Goal: Connect with others: Connect with others

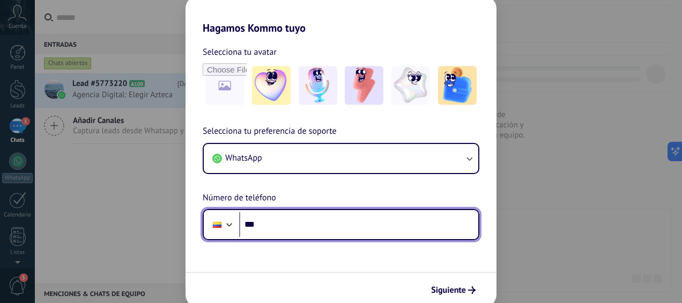
click at [346, 229] on input "***" at bounding box center [358, 224] width 239 height 25
type input "**********"
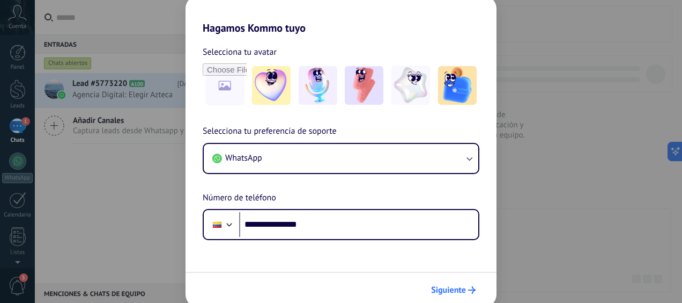
click at [447, 288] on span "Siguiente" at bounding box center [448, 290] width 35 height 8
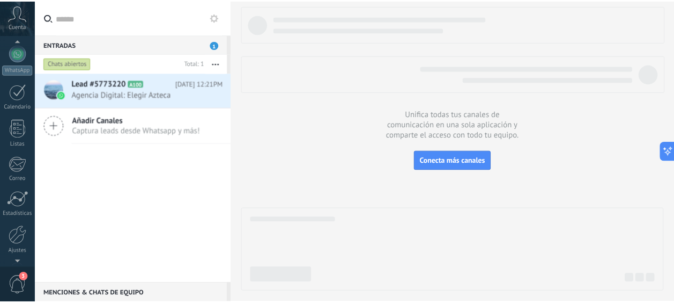
scroll to position [143, 0]
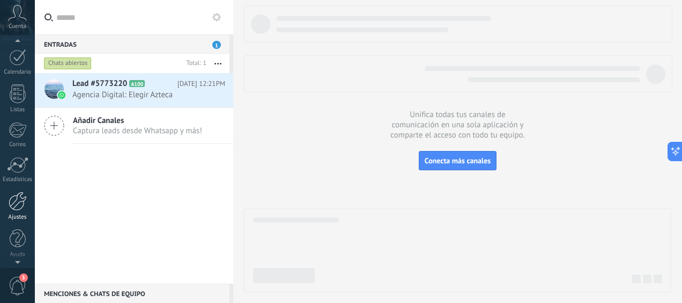
click at [16, 205] on div at bounding box center [18, 201] width 18 height 19
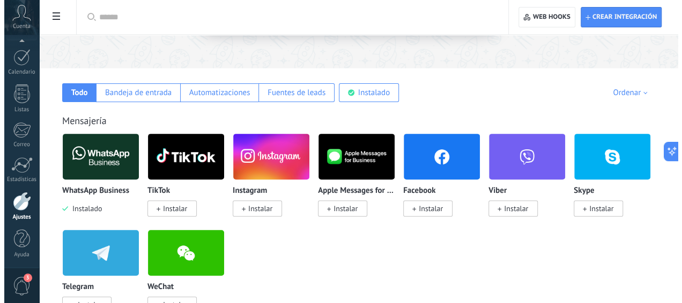
scroll to position [150, 0]
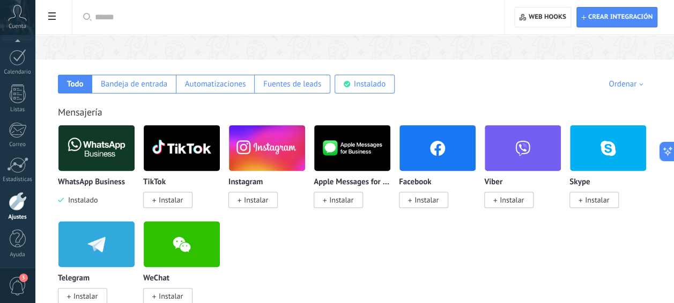
click at [432, 153] on img at bounding box center [438, 148] width 76 height 52
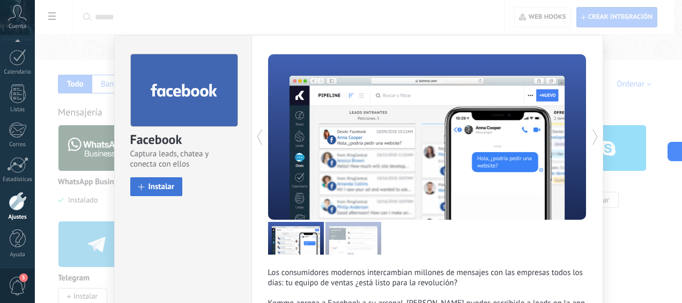
click at [158, 191] on button "Instalar" at bounding box center [156, 186] width 53 height 19
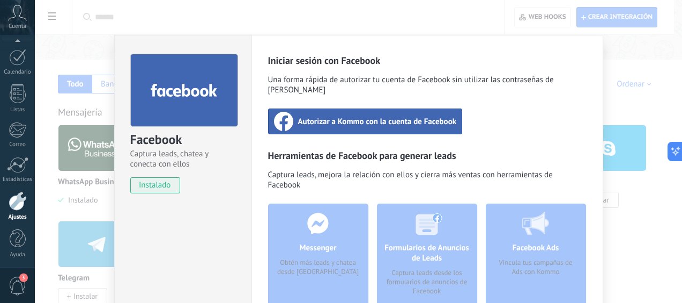
click at [357, 116] on span "Autorizar a Kommo con la cuenta de Facebook" at bounding box center [377, 121] width 159 height 11
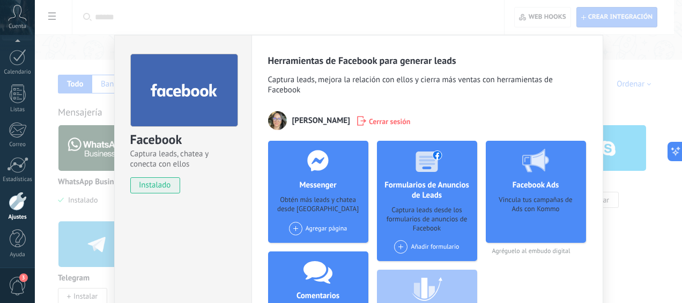
click at [333, 230] on div "Agregar página" at bounding box center [318, 228] width 58 height 13
click at [317, 243] on div "Maoli" at bounding box center [324, 249] width 72 height 24
click at [436, 246] on div "Añadir formulario" at bounding box center [426, 246] width 65 height 13
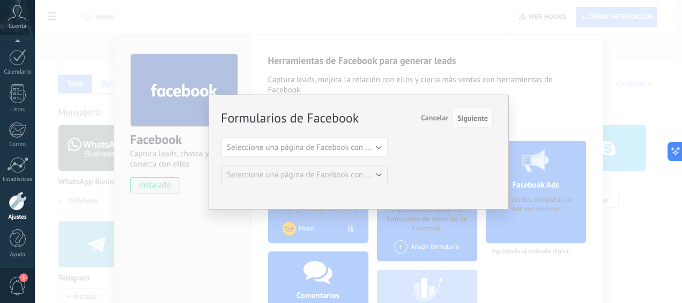
click at [425, 120] on span "Cancelar" at bounding box center [434, 118] width 27 height 10
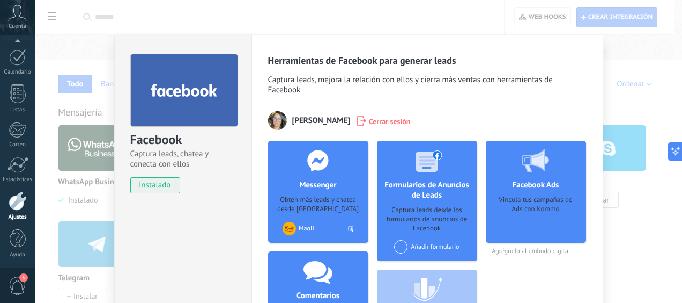
click at [542, 269] on div "Facebook Ads Vincula tus campañas de Ads con Kommo Agréguelo al embudo digital" at bounding box center [536, 260] width 100 height 239
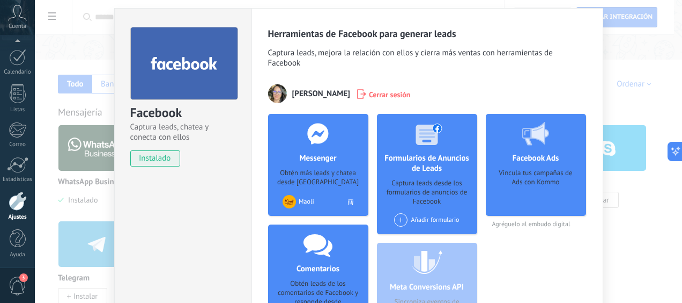
scroll to position [0, 0]
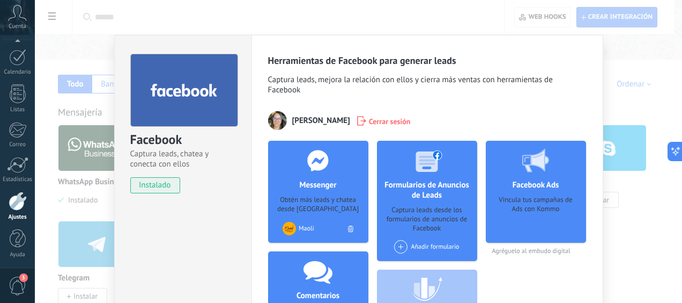
click at [69, 206] on div "Facebook Captura leads, chatea y conecta con ellos instalado Desinstalar Herram…" at bounding box center [359, 151] width 648 height 303
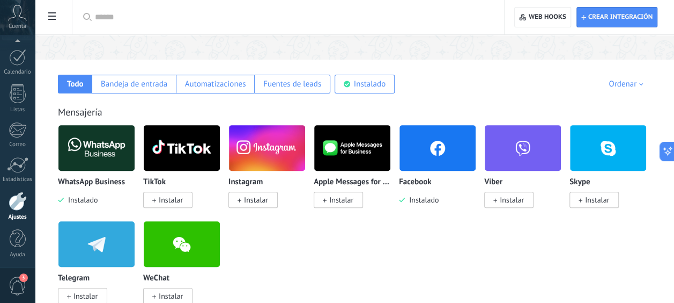
click at [267, 167] on img at bounding box center [267, 148] width 76 height 52
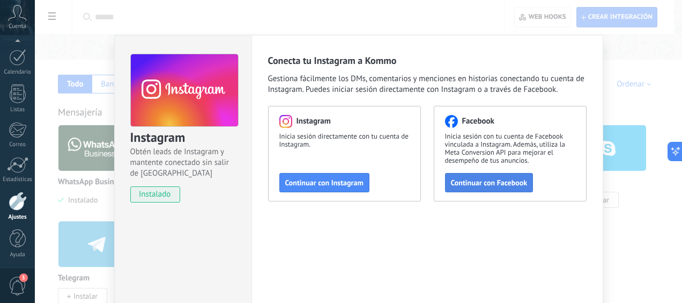
click at [480, 179] on span "Continuar con Facebook" at bounding box center [489, 183] width 77 height 8
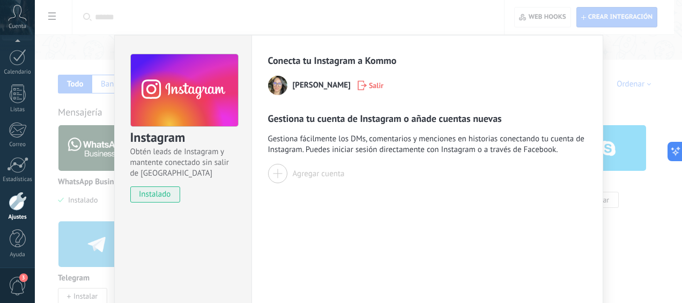
click at [321, 174] on div "Agregar cuenta" at bounding box center [319, 173] width 52 height 10
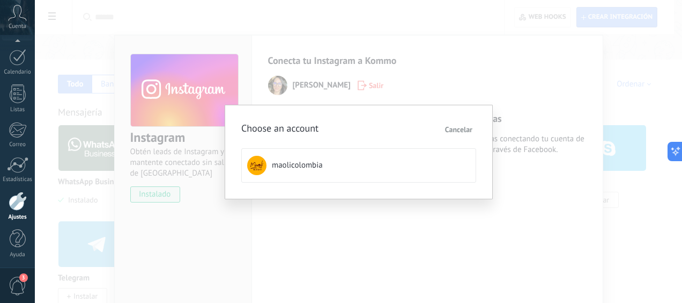
click at [321, 174] on button "maolicolombia" at bounding box center [358, 165] width 235 height 34
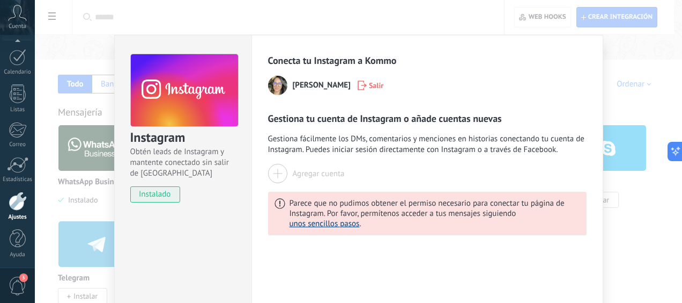
click at [339, 224] on button "unos sencillos pasos" at bounding box center [325, 223] width 70 height 10
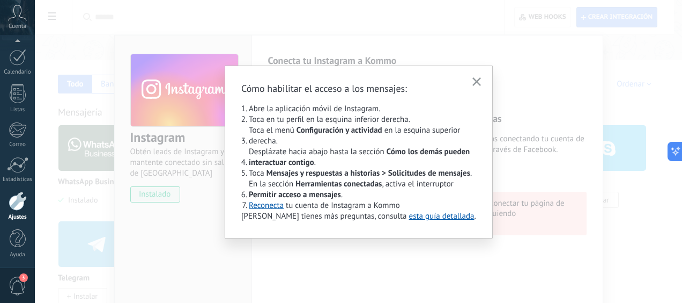
click at [474, 81] on icon "button" at bounding box center [477, 81] width 9 height 9
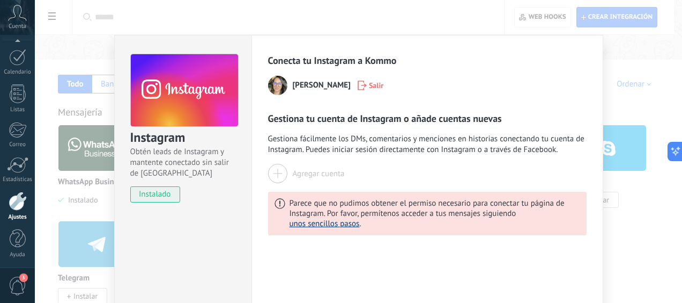
click at [329, 223] on button "unos sencillos pasos" at bounding box center [325, 223] width 70 height 10
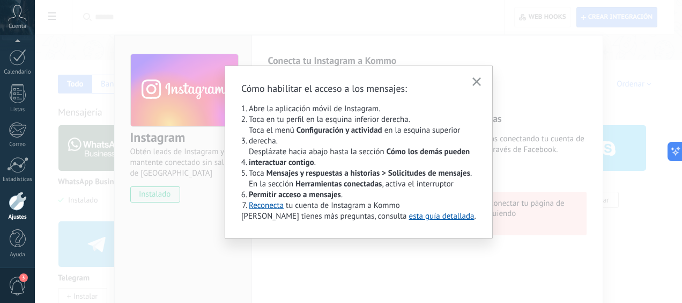
click at [481, 83] on button "button" at bounding box center [477, 82] width 14 height 15
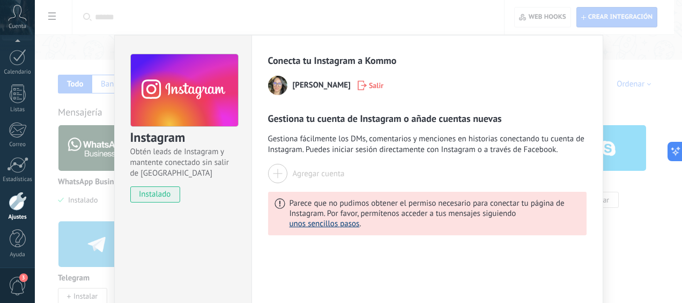
click at [343, 226] on button "unos sencillos pasos" at bounding box center [325, 223] width 70 height 10
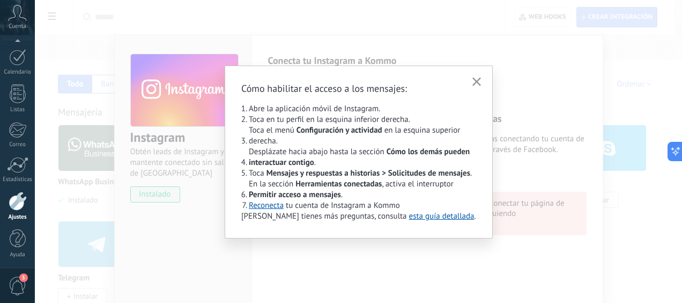
click at [482, 78] on button "button" at bounding box center [477, 82] width 14 height 15
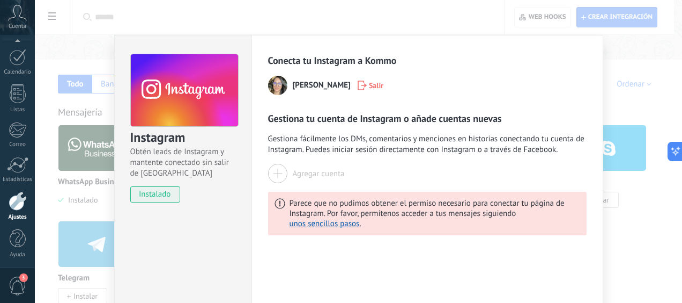
click at [293, 166] on button "Agregar cuenta" at bounding box center [306, 173] width 77 height 19
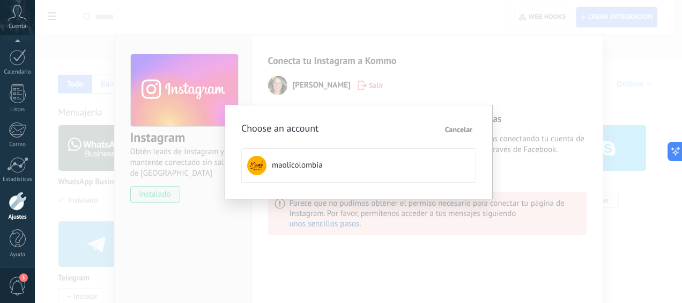
click at [293, 166] on span "maolicolombia" at bounding box center [297, 165] width 51 height 11
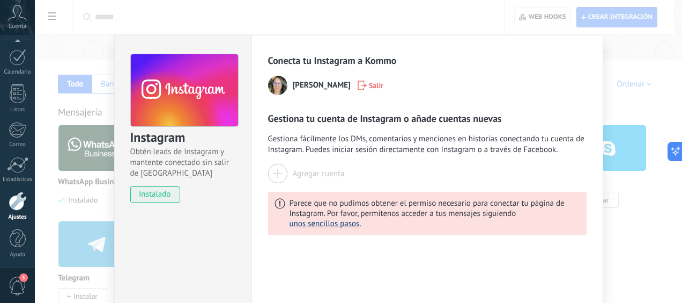
click at [346, 228] on button "unos sencillos pasos" at bounding box center [325, 223] width 70 height 10
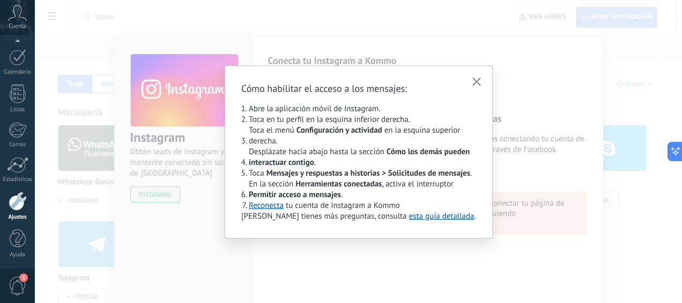
click at [477, 82] on use "button" at bounding box center [477, 81] width 9 height 9
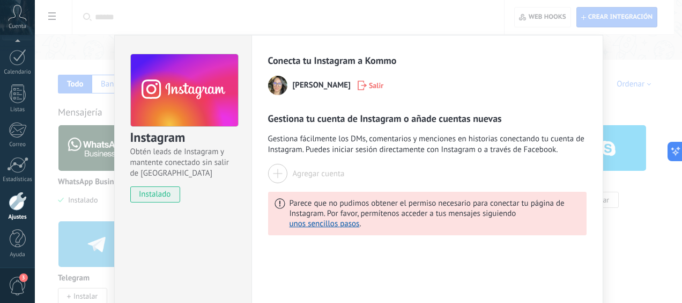
click at [283, 168] on div at bounding box center [277, 173] width 19 height 19
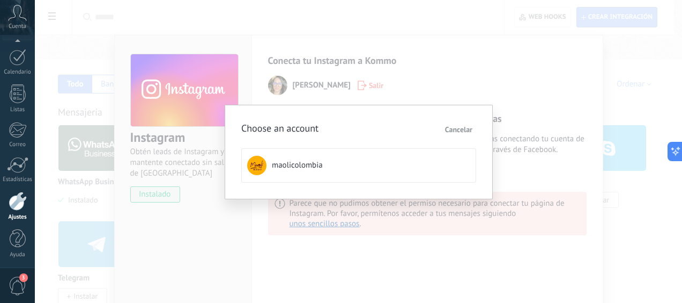
click at [283, 168] on span "maolicolombia" at bounding box center [297, 165] width 51 height 11
